Goal: Task Accomplishment & Management: Use online tool/utility

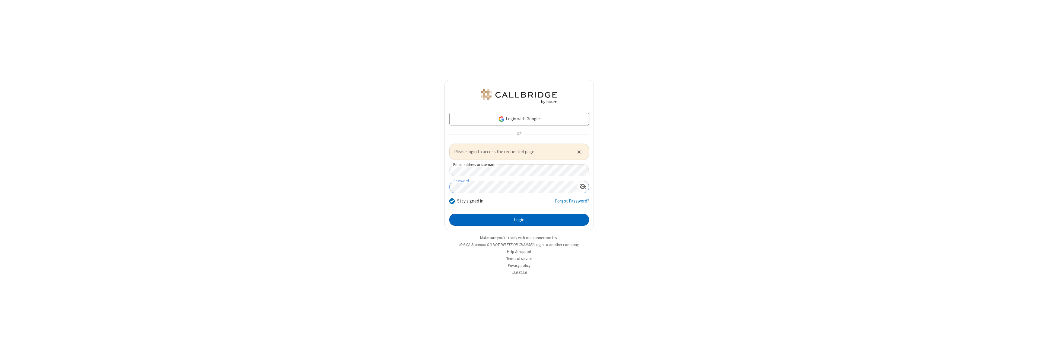
click at [519, 219] on button "Login" at bounding box center [520, 219] width 140 height 12
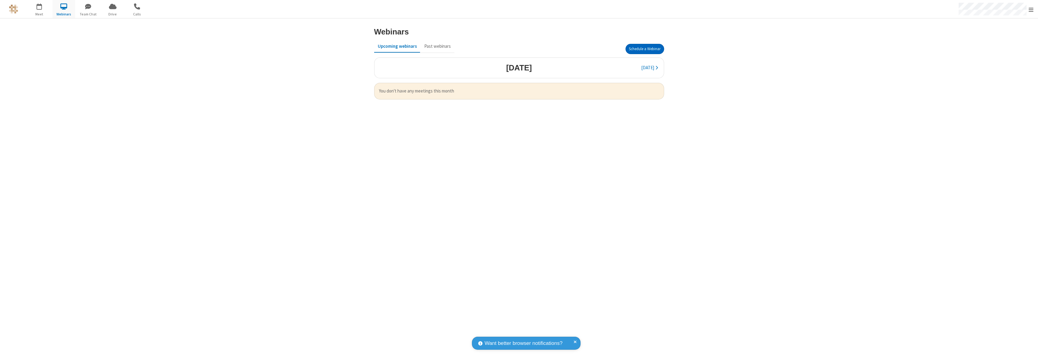
click at [645, 49] on button "Schedule a Webinar" at bounding box center [645, 49] width 39 height 10
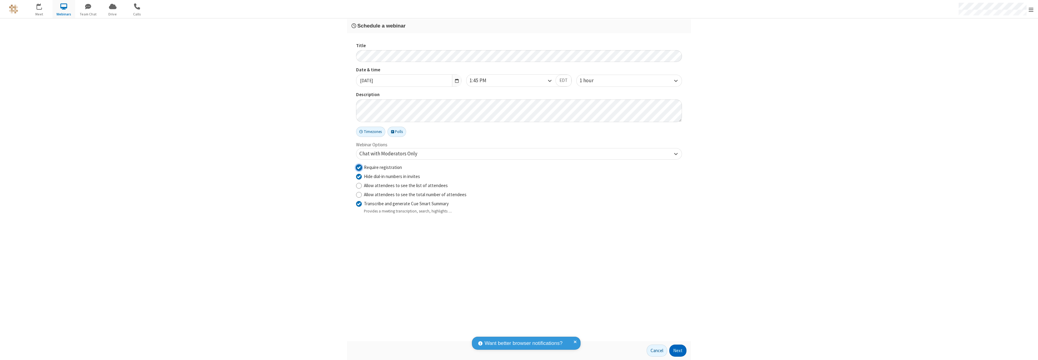
click at [359, 167] on input "Require registration" at bounding box center [359, 167] width 6 height 6
checkbox input "false"
click at [678, 350] on button "Next" at bounding box center [678, 350] width 17 height 12
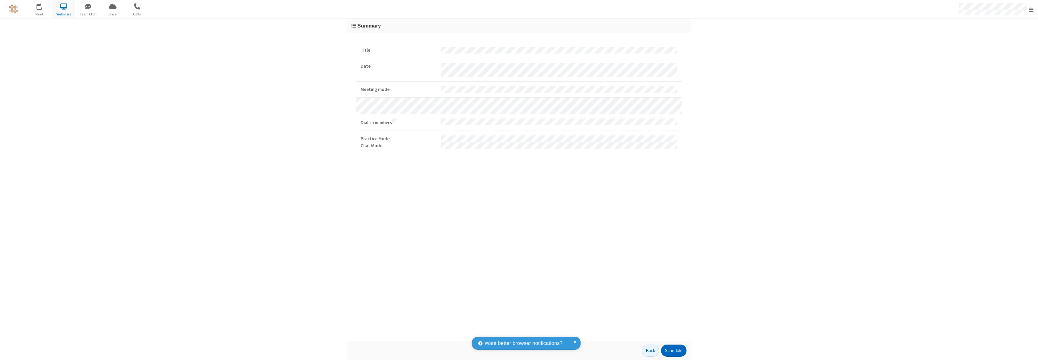
click at [674, 350] on button "Schedule" at bounding box center [673, 350] width 25 height 12
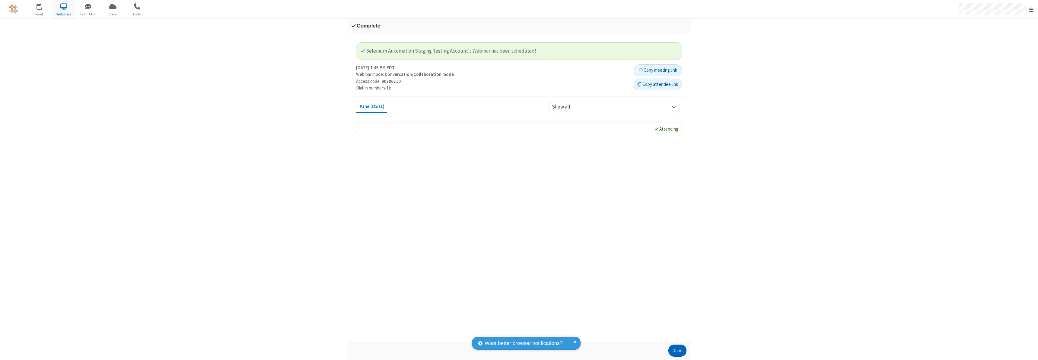
click at [678, 350] on button "Done" at bounding box center [678, 350] width 18 height 12
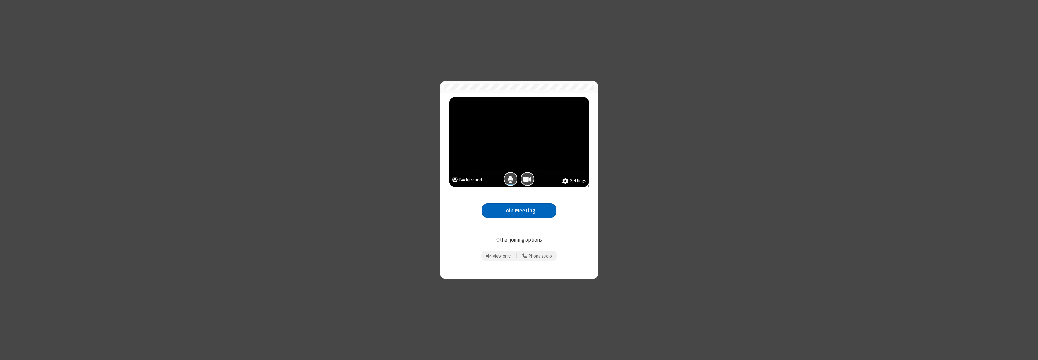
click at [519, 210] on button "Join Meeting" at bounding box center [519, 210] width 74 height 15
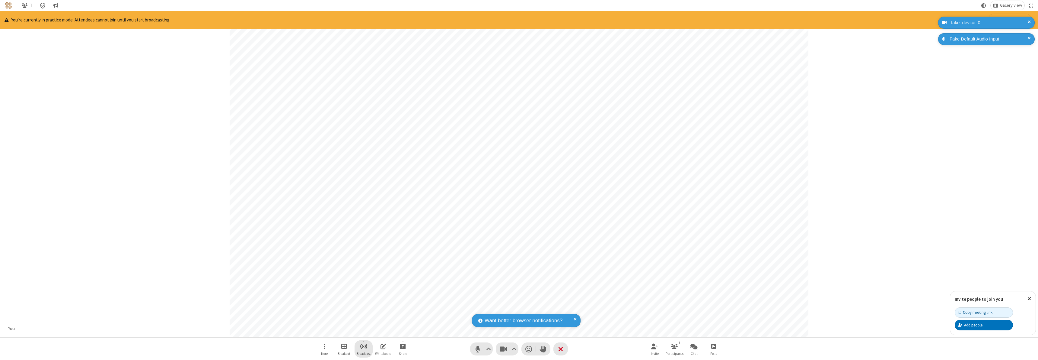
click at [363, 346] on span "Start broadcast" at bounding box center [364, 346] width 8 height 8
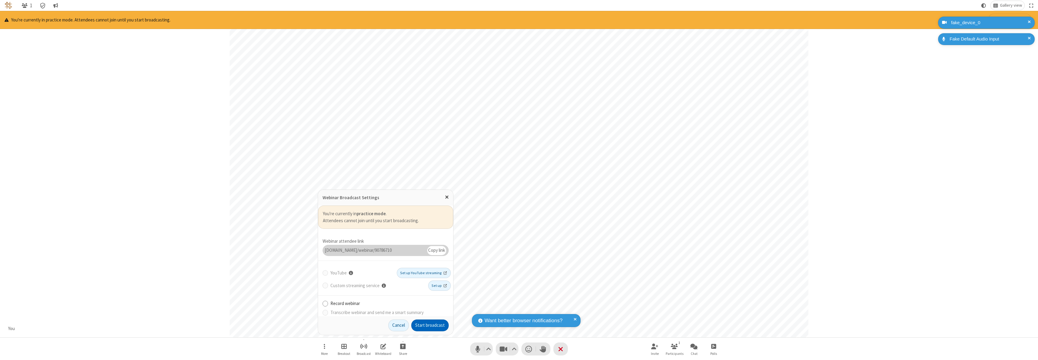
click at [430, 325] on button "Start broadcast" at bounding box center [429, 325] width 37 height 12
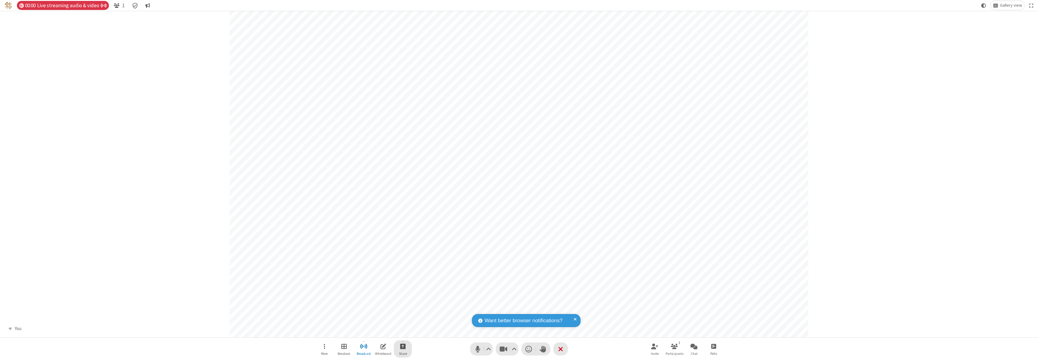
click at [403, 346] on span "Start sharing" at bounding box center [403, 346] width 6 height 8
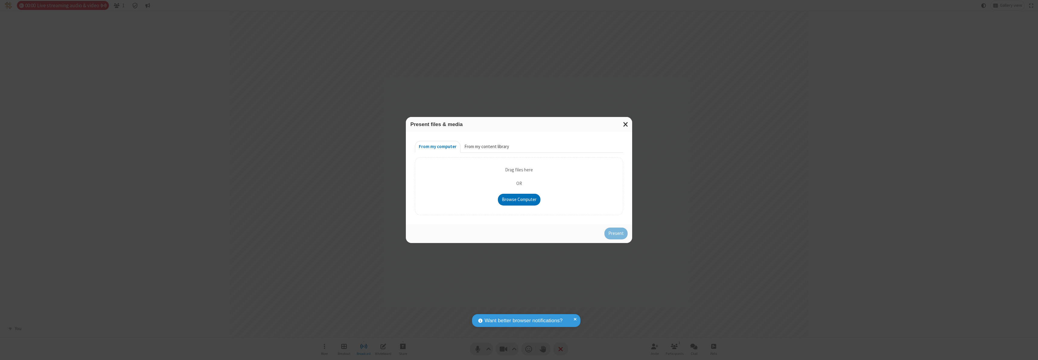
click at [486, 146] on button "From my content library" at bounding box center [487, 147] width 53 height 12
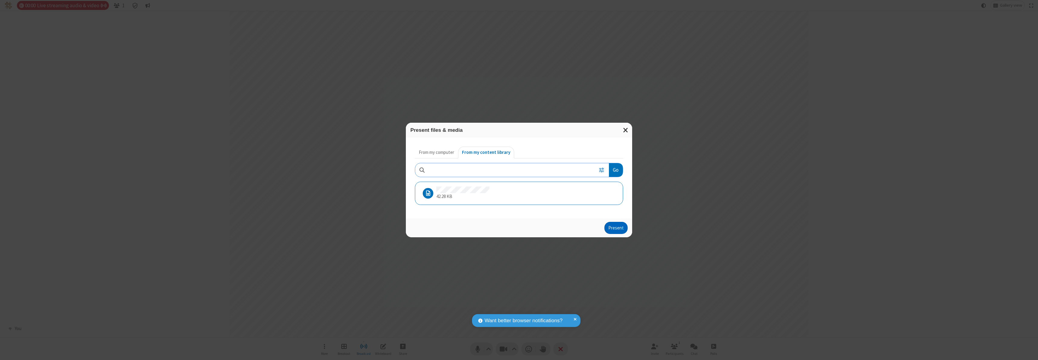
click at [617, 227] on button "Present" at bounding box center [616, 228] width 23 height 12
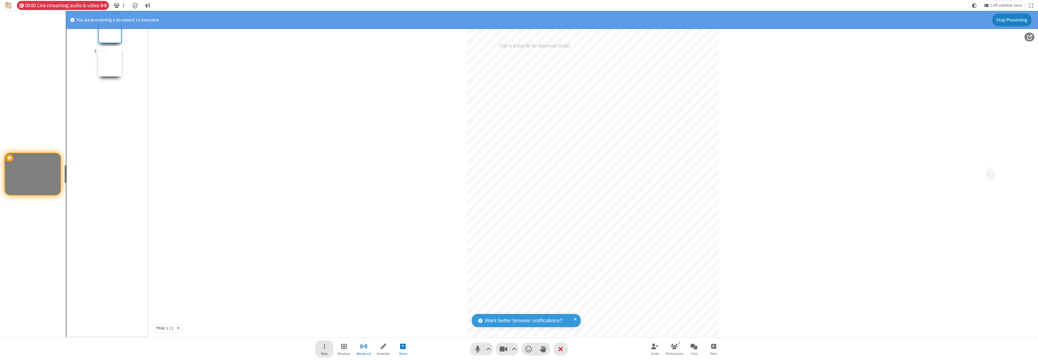
click at [325, 348] on span "Open menu" at bounding box center [325, 346] width 2 height 8
click at [329, 278] on span "Change recording layout" at bounding box center [329, 278] width 46 height 5
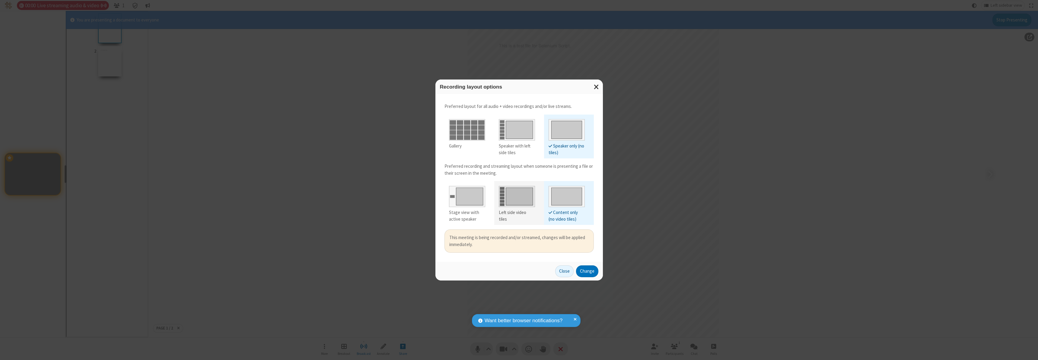
click at [517, 212] on div "Left side video tiles" at bounding box center [517, 216] width 36 height 14
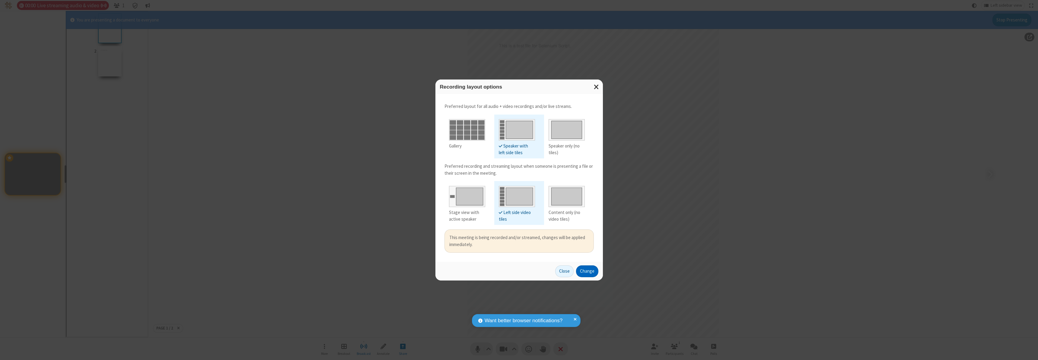
click at [587, 271] on button "Change" at bounding box center [587, 271] width 22 height 12
click at [565, 271] on button "Close" at bounding box center [557, 271] width 18 height 12
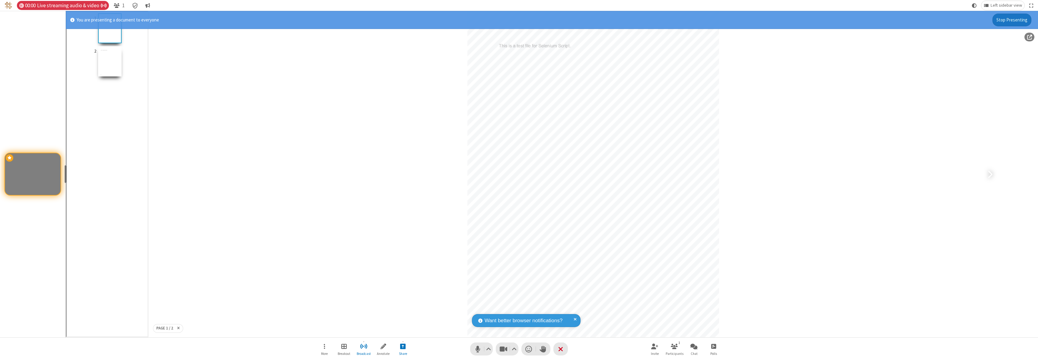
click at [1013, 20] on button "Stop Presenting" at bounding box center [1012, 20] width 39 height 13
